Goal: Information Seeking & Learning: Find specific fact

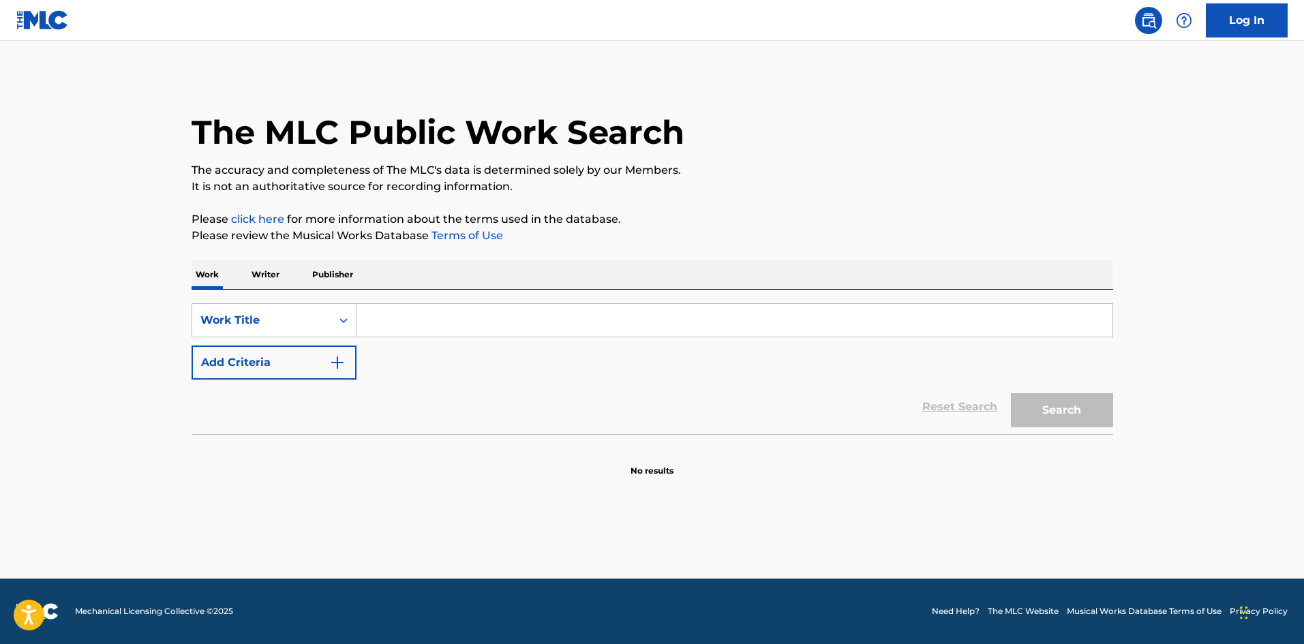
drag, startPoint x: 468, startPoint y: 302, endPoint x: 466, endPoint y: 309, distance: 7.8
click at [466, 309] on div "SearchWithCriteria08a7ec5c-36d2-4b3a-81c5-826e34274b71 Work Title Add Criteria …" at bounding box center [653, 362] width 922 height 145
click at [460, 311] on input "Search Form" at bounding box center [735, 320] width 756 height 33
paste input "Cry Baby"
type input "Cry Baby"
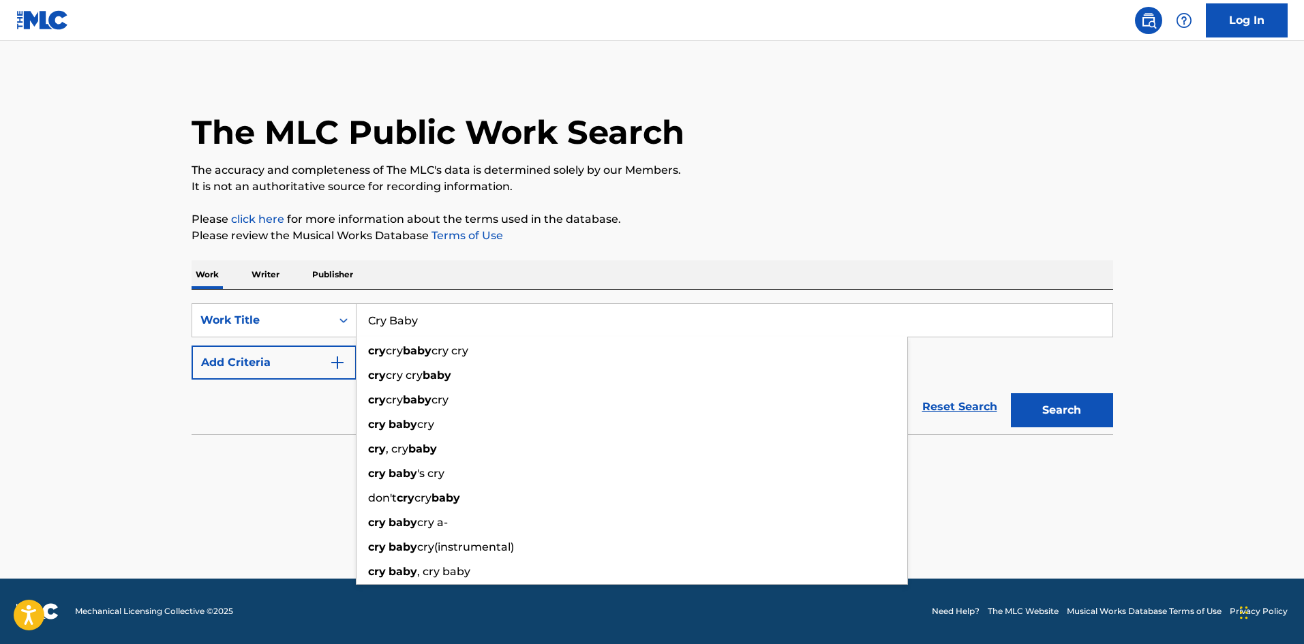
click at [723, 179] on p "It is not an authoritative source for recording information." at bounding box center [653, 187] width 922 height 16
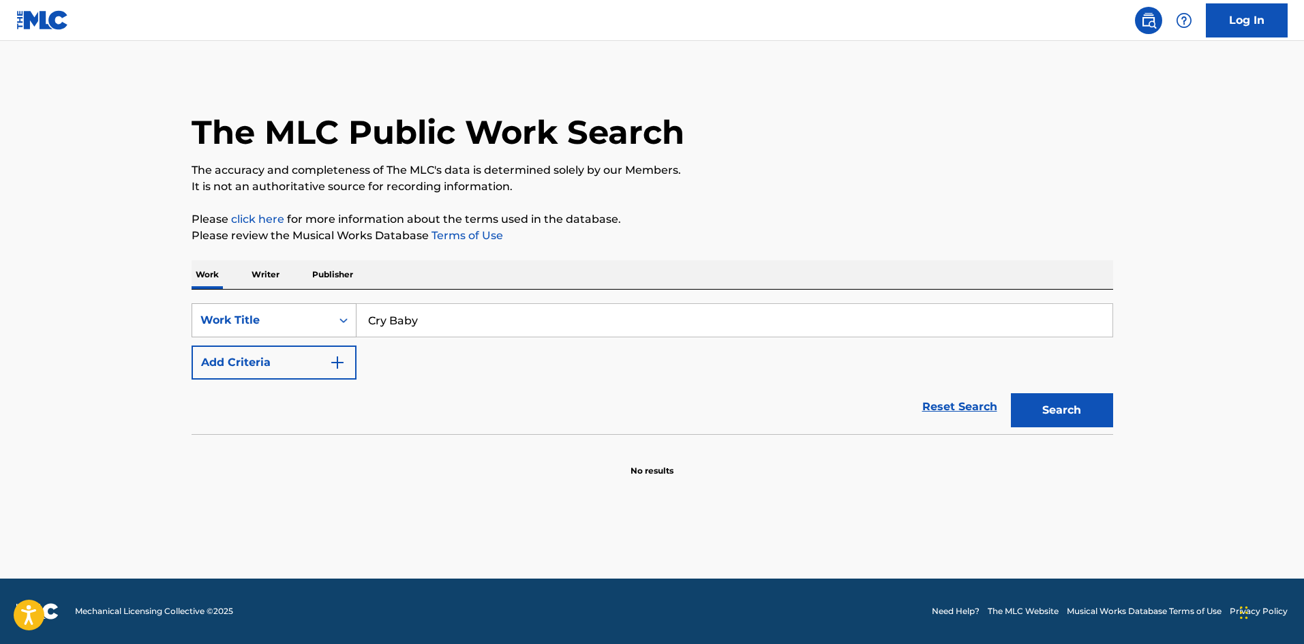
click at [207, 335] on div "Work Title" at bounding box center [274, 320] width 165 height 34
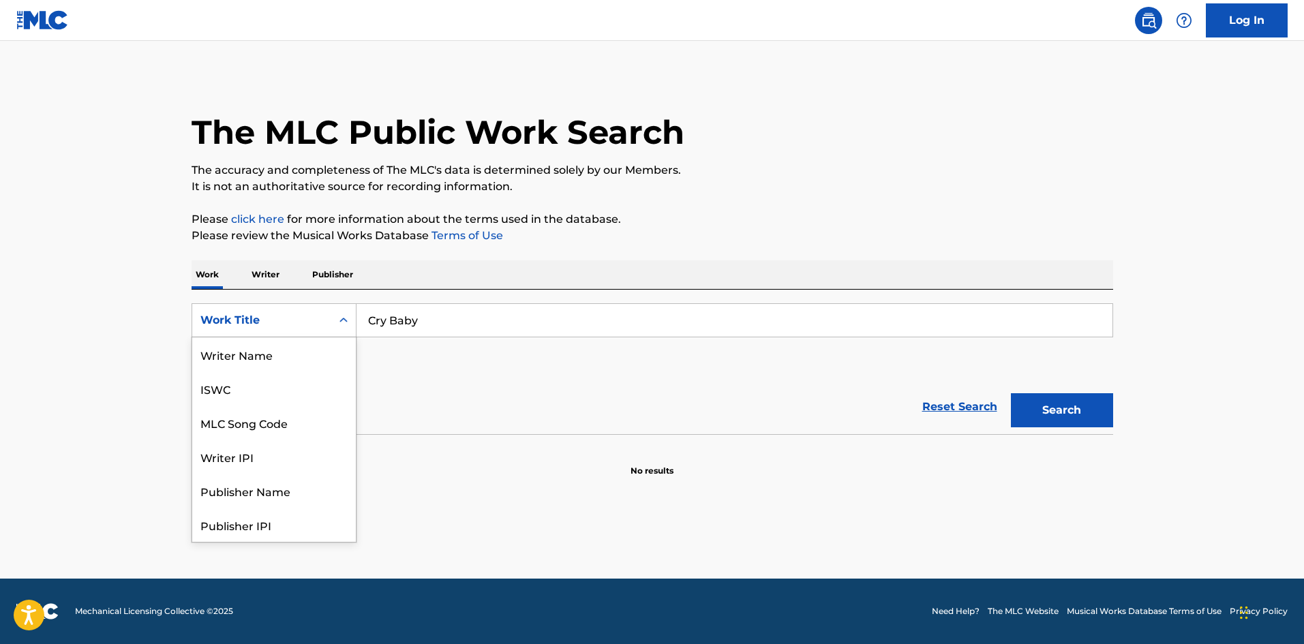
scroll to position [68, 0]
click at [222, 266] on p "Work" at bounding box center [207, 274] width 31 height 29
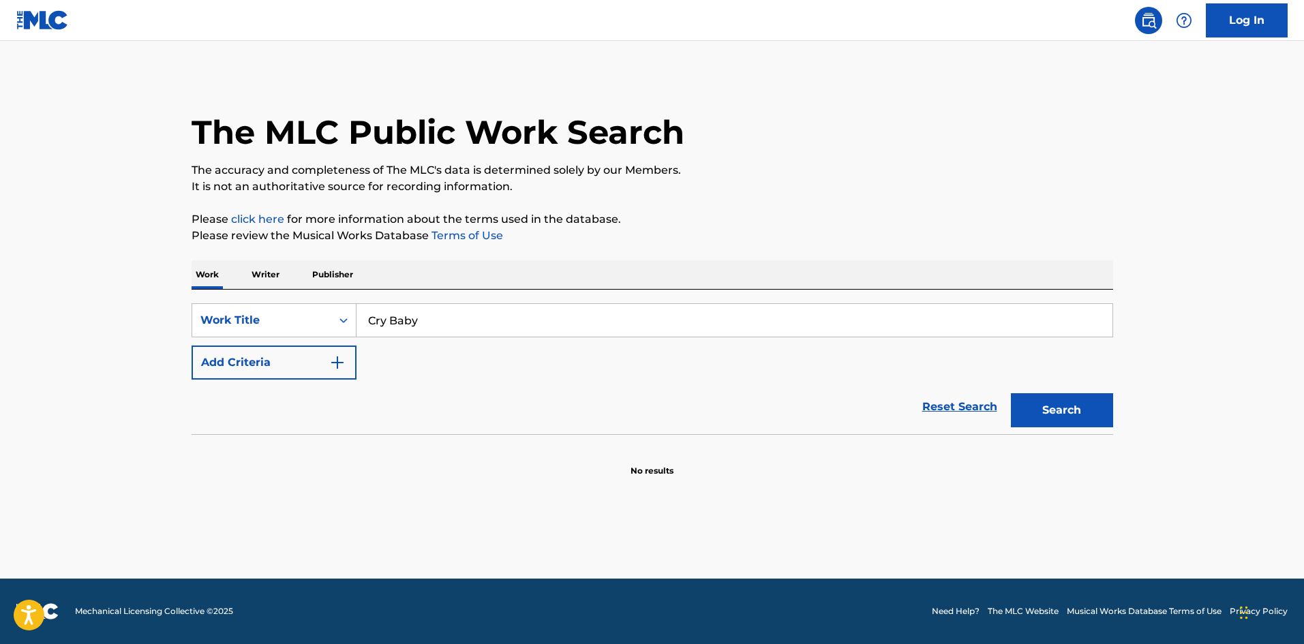
click at [247, 347] on button "Add Criteria" at bounding box center [274, 363] width 165 height 34
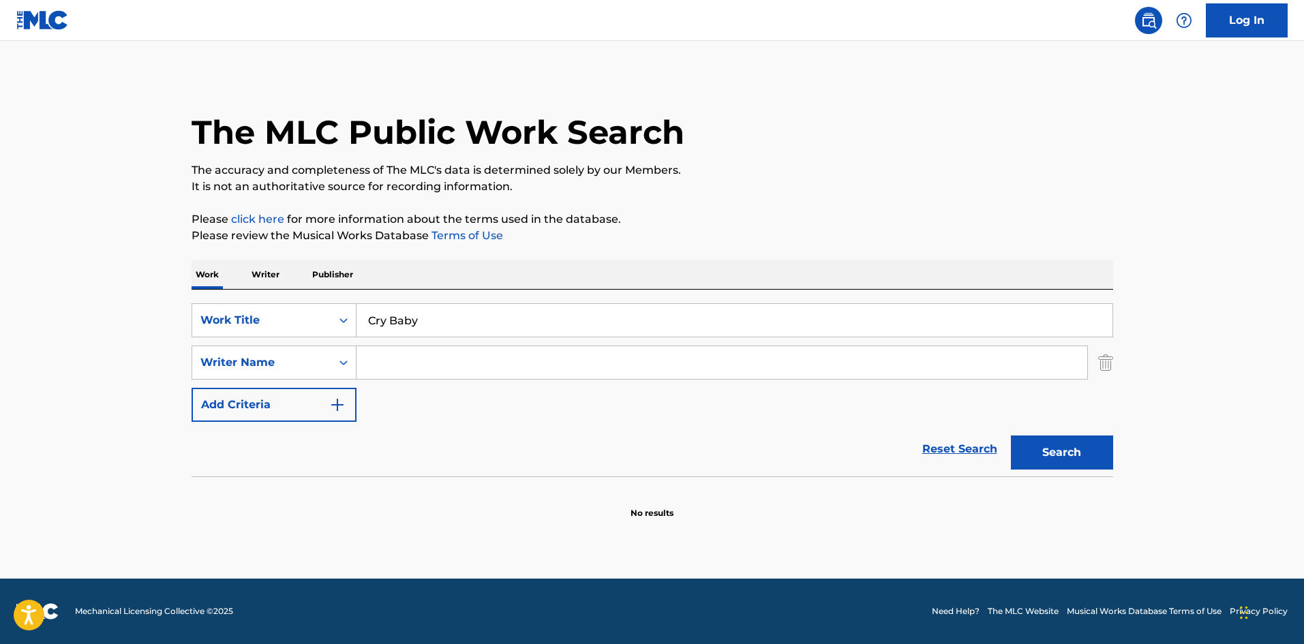
click at [496, 359] on input "Search Form" at bounding box center [722, 362] width 731 height 33
paste input "Aczavier"
click at [1094, 455] on button "Search" at bounding box center [1062, 453] width 102 height 34
drag, startPoint x: 510, startPoint y: 372, endPoint x: 100, endPoint y: 312, distance: 414.7
click at [125, 316] on main "The MLC Public Work Search The accuracy and completeness of The MLC's data is d…" at bounding box center [652, 310] width 1304 height 538
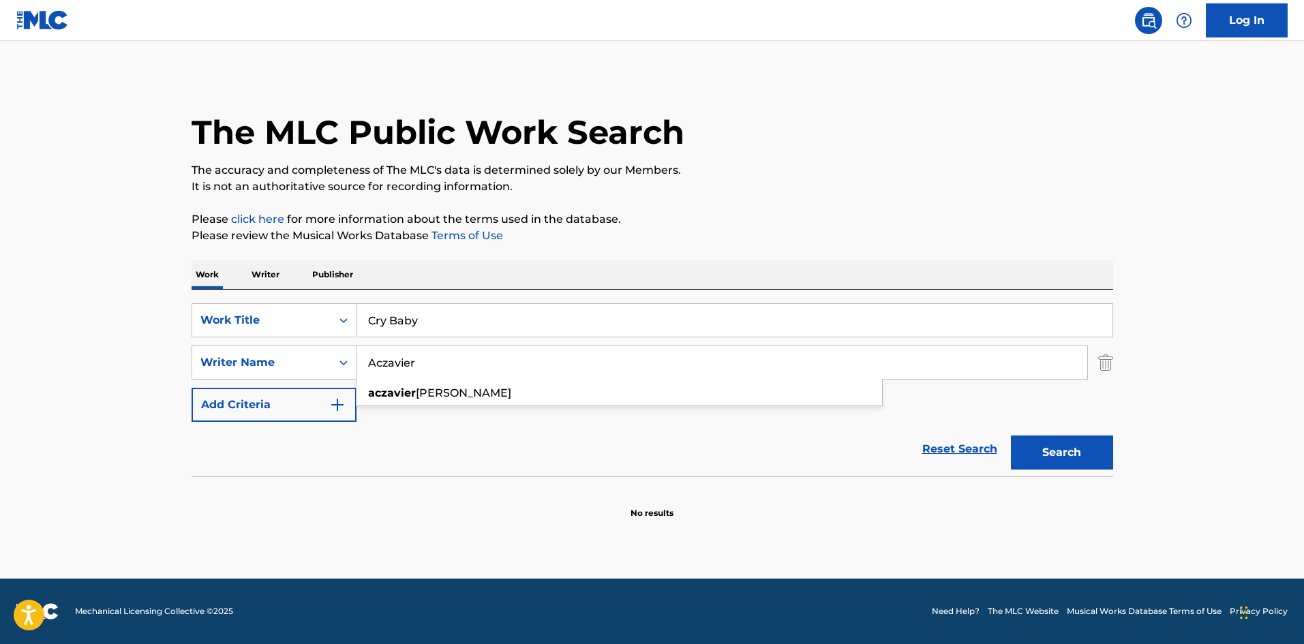
paste input "[PERSON_NAME]"
click at [1047, 448] on button "Search" at bounding box center [1062, 453] width 102 height 34
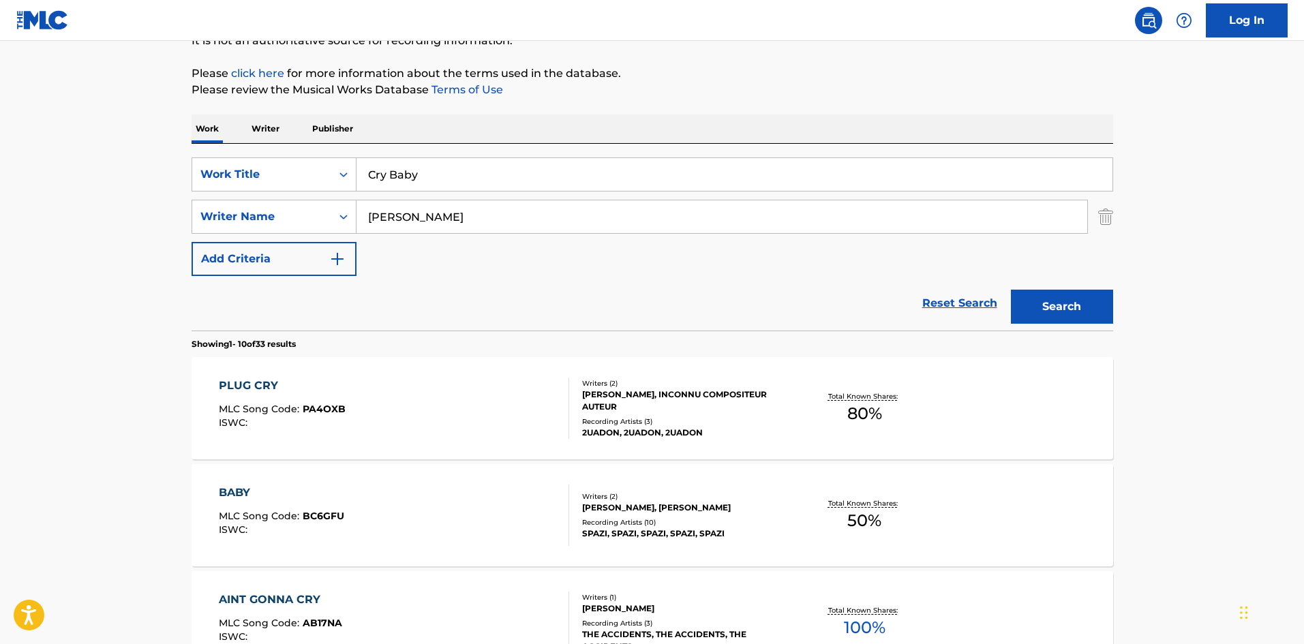
scroll to position [136, 0]
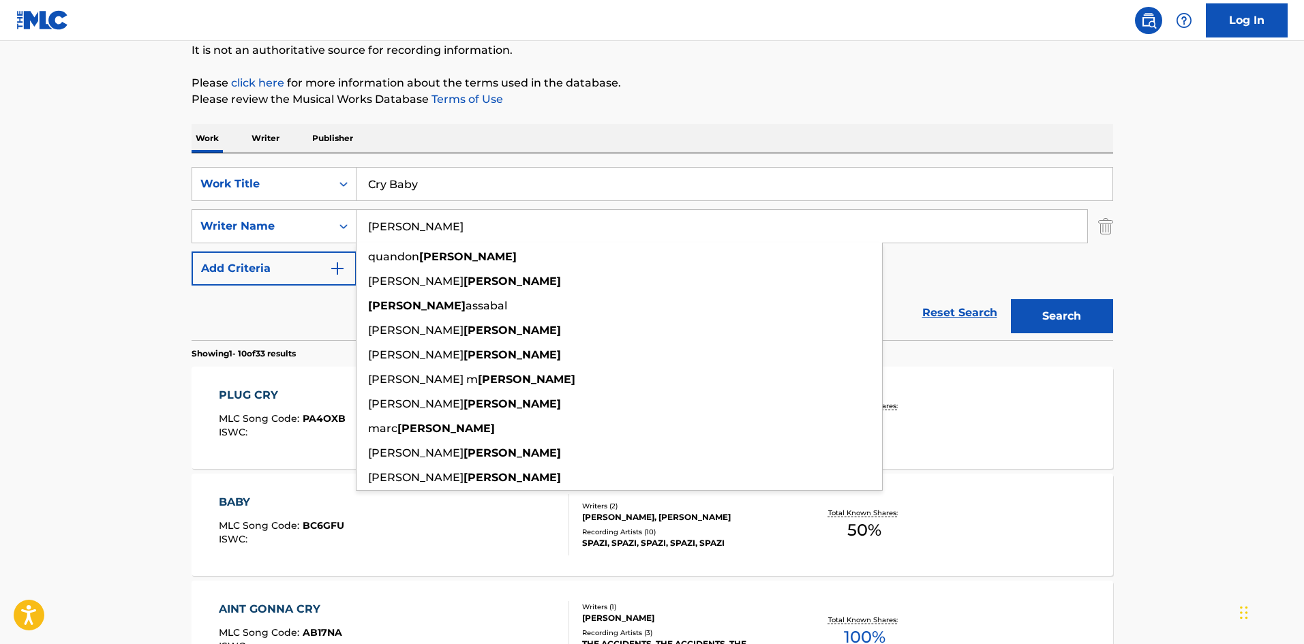
drag, startPoint x: 475, startPoint y: 231, endPoint x: 0, endPoint y: 201, distance: 476.1
paste input "[PERSON_NAME]"
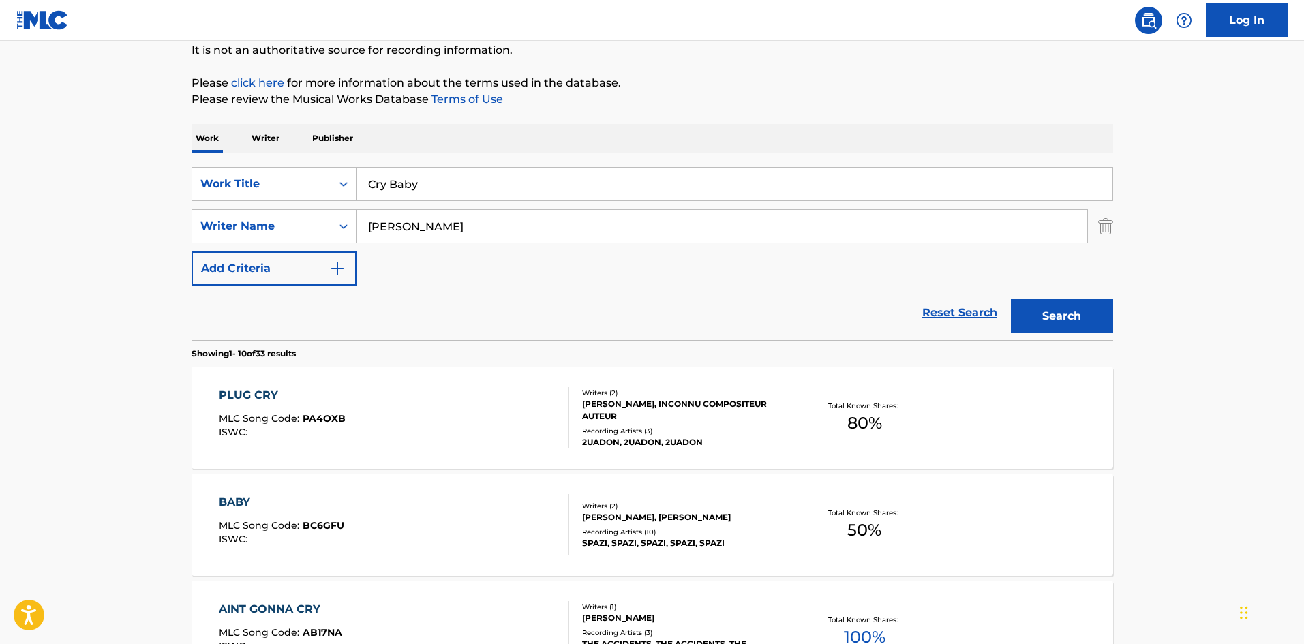
click at [1036, 306] on button "Search" at bounding box center [1062, 316] width 102 height 34
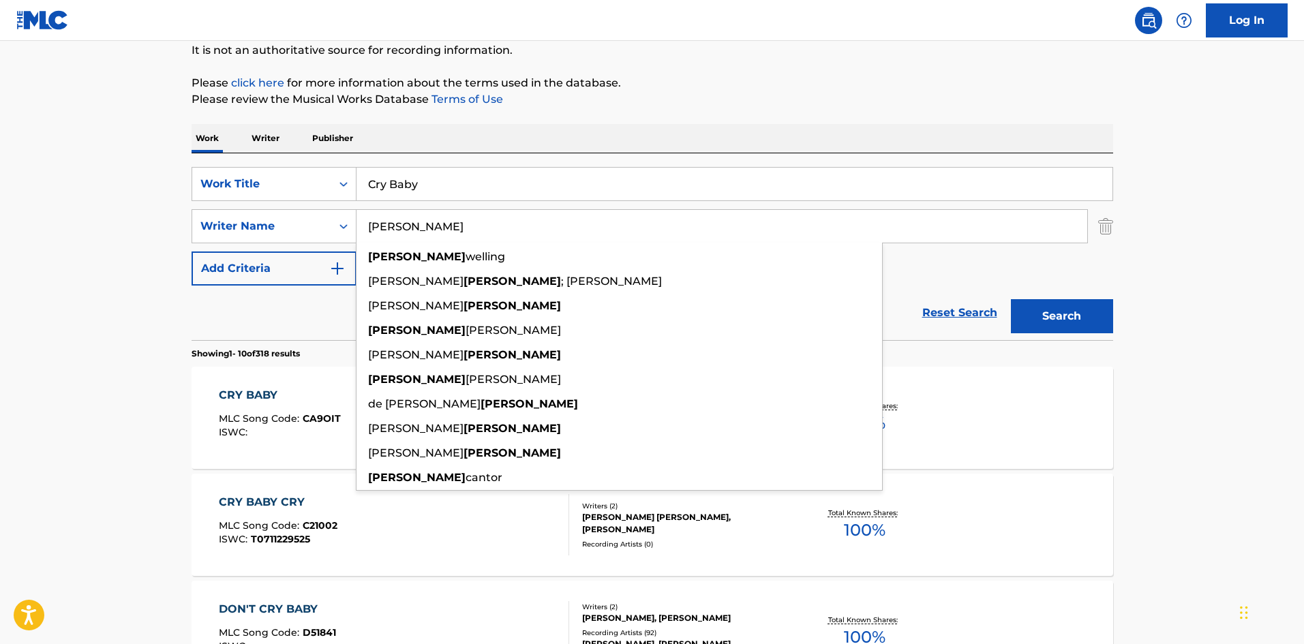
drag, startPoint x: 470, startPoint y: 235, endPoint x: 372, endPoint y: 175, distance: 116.0
click at [192, 221] on div "SearchWithCriteriabdac32a5-9085-47bf-91b5-c68df292d27d Writer Name [PERSON_NAME…" at bounding box center [653, 226] width 922 height 34
paste input "[PERSON_NAME]"
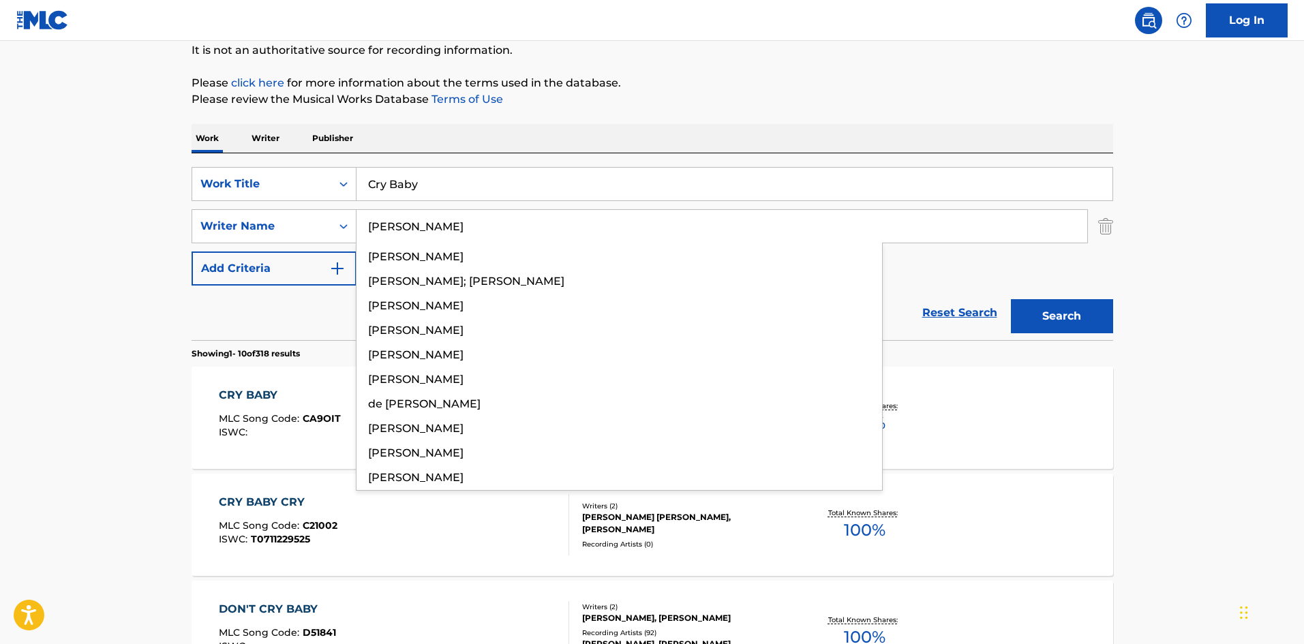
type input "[PERSON_NAME]"
drag, startPoint x: 1120, startPoint y: 316, endPoint x: 1103, endPoint y: 318, distance: 17.2
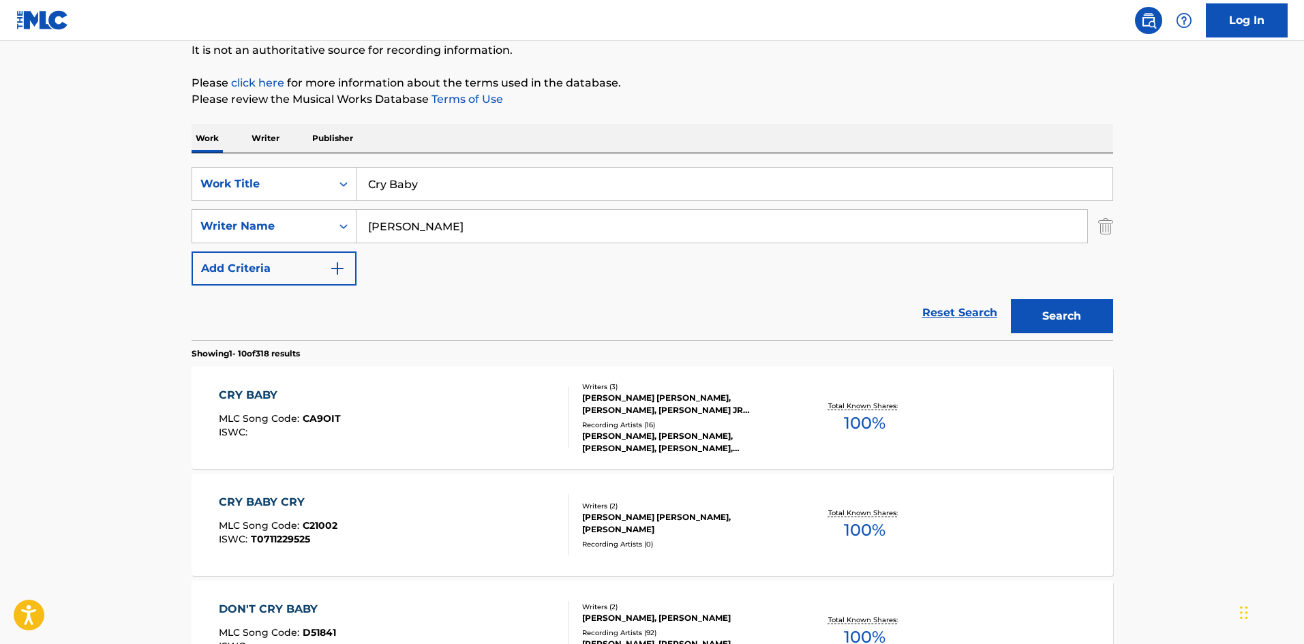
click at [1083, 318] on button "Search" at bounding box center [1062, 316] width 102 height 34
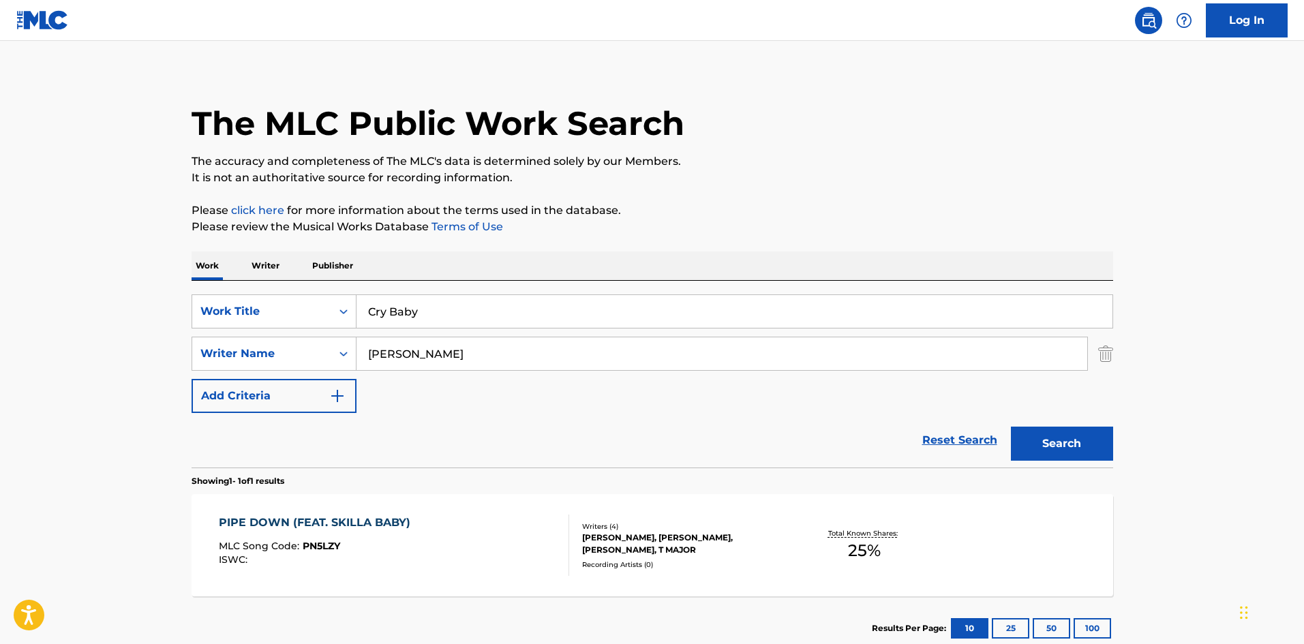
scroll to position [97, 0]
